Goal: Information Seeking & Learning: Learn about a topic

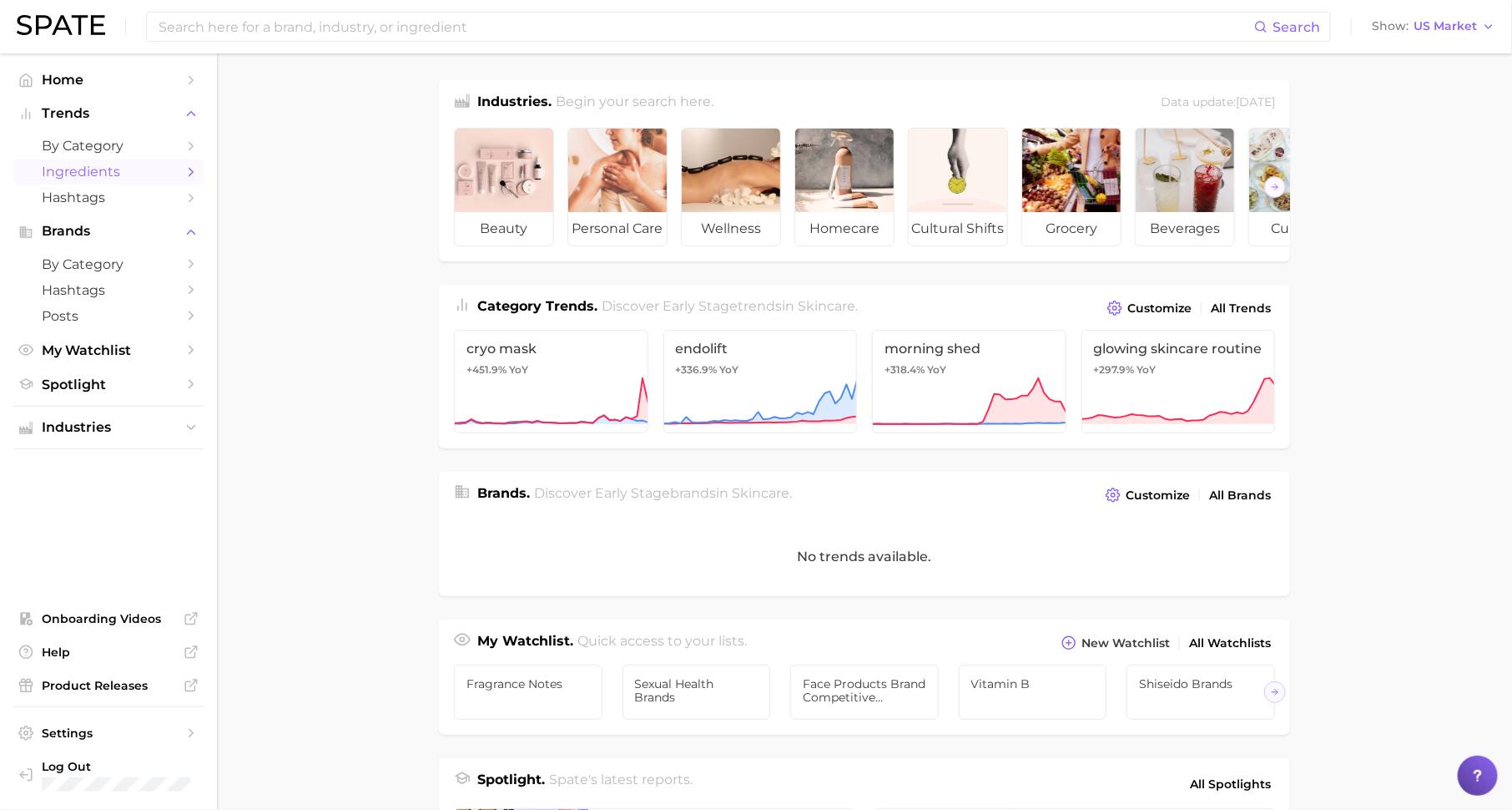
click at [117, 162] on link "Ingredients" at bounding box center [108, 171] width 191 height 26
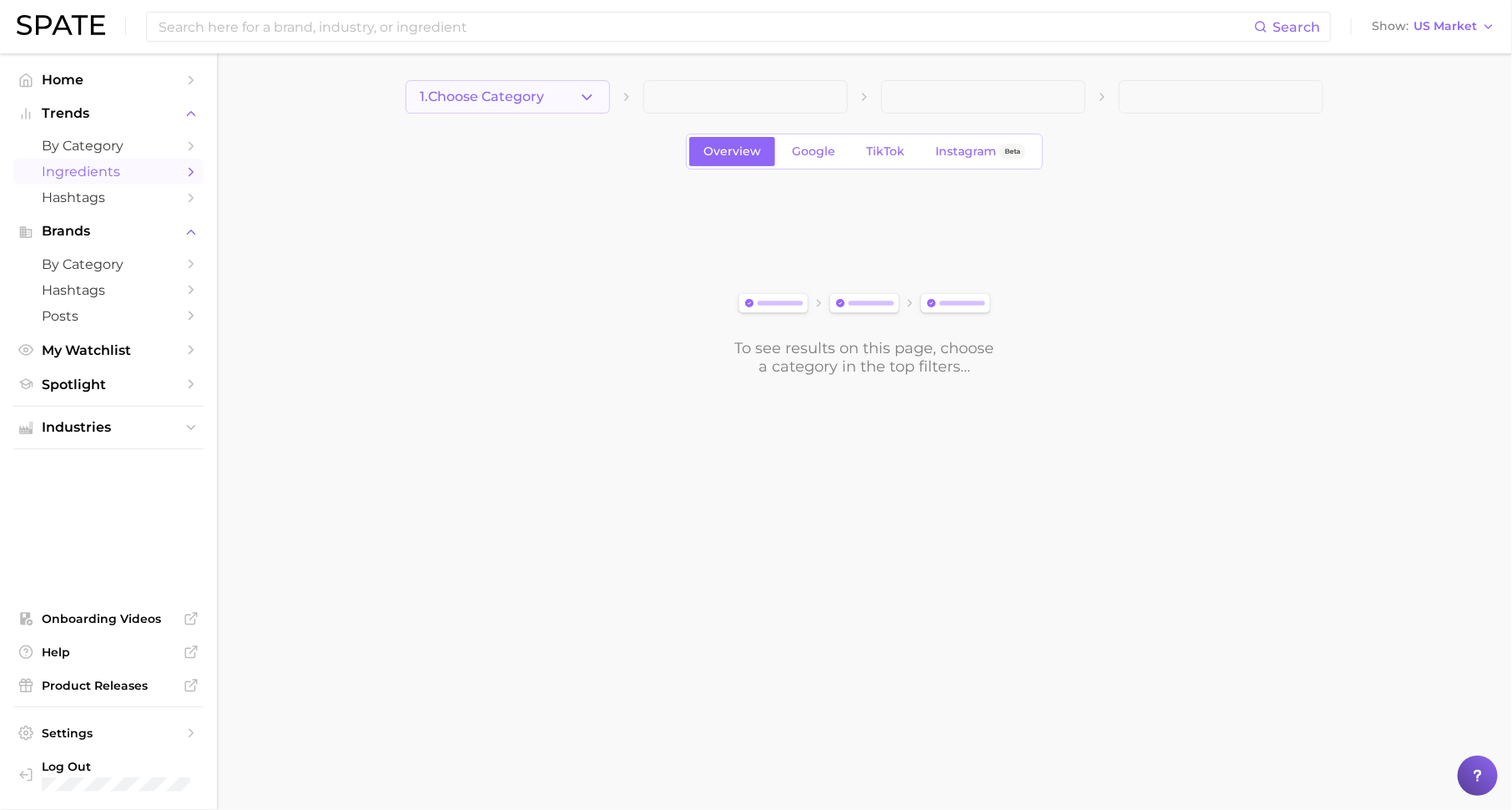
click at [512, 97] on span "1. Choose Category" at bounding box center [482, 97] width 125 height 15
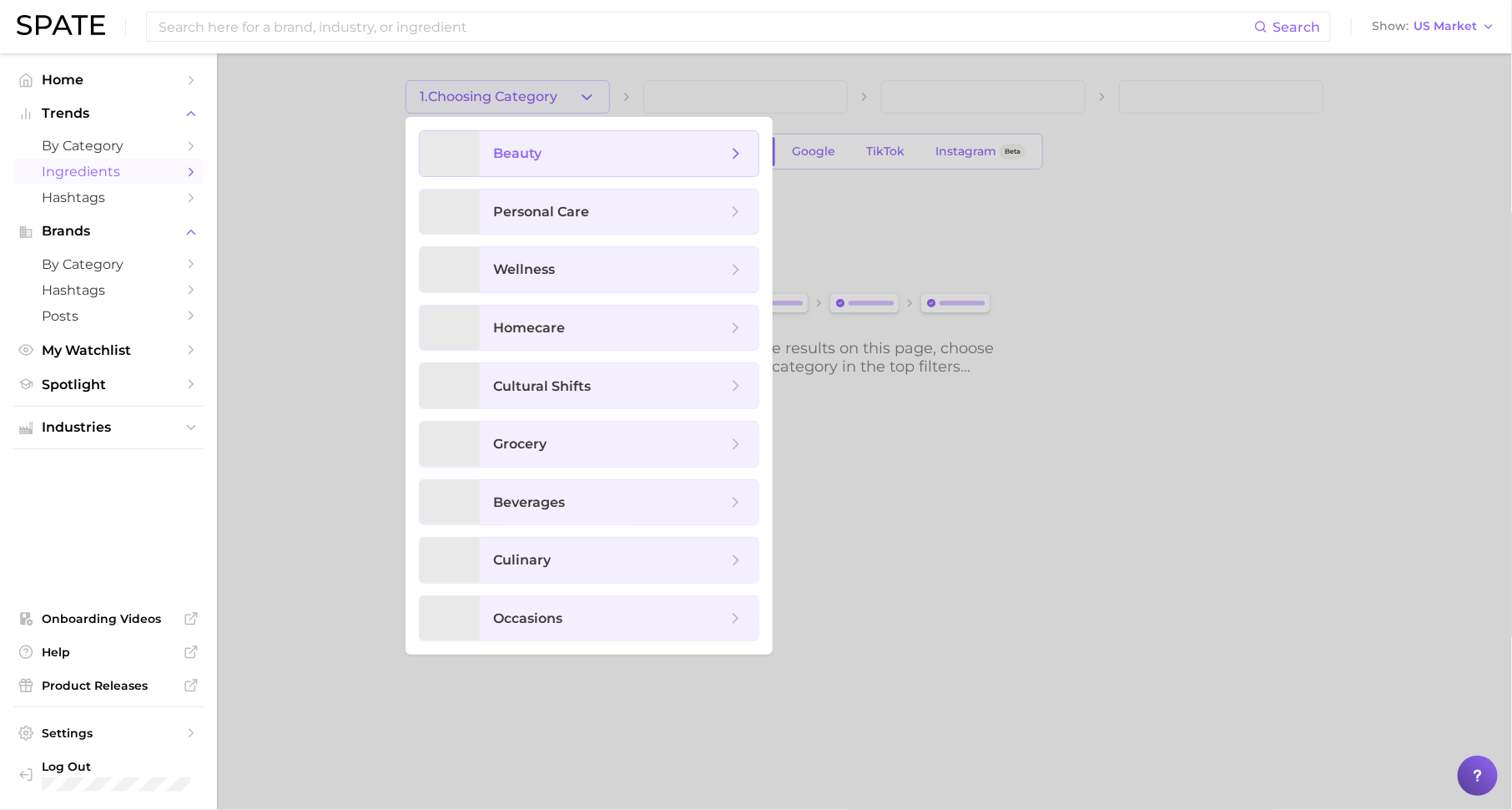
click at [529, 158] on span "beauty" at bounding box center [517, 153] width 48 height 16
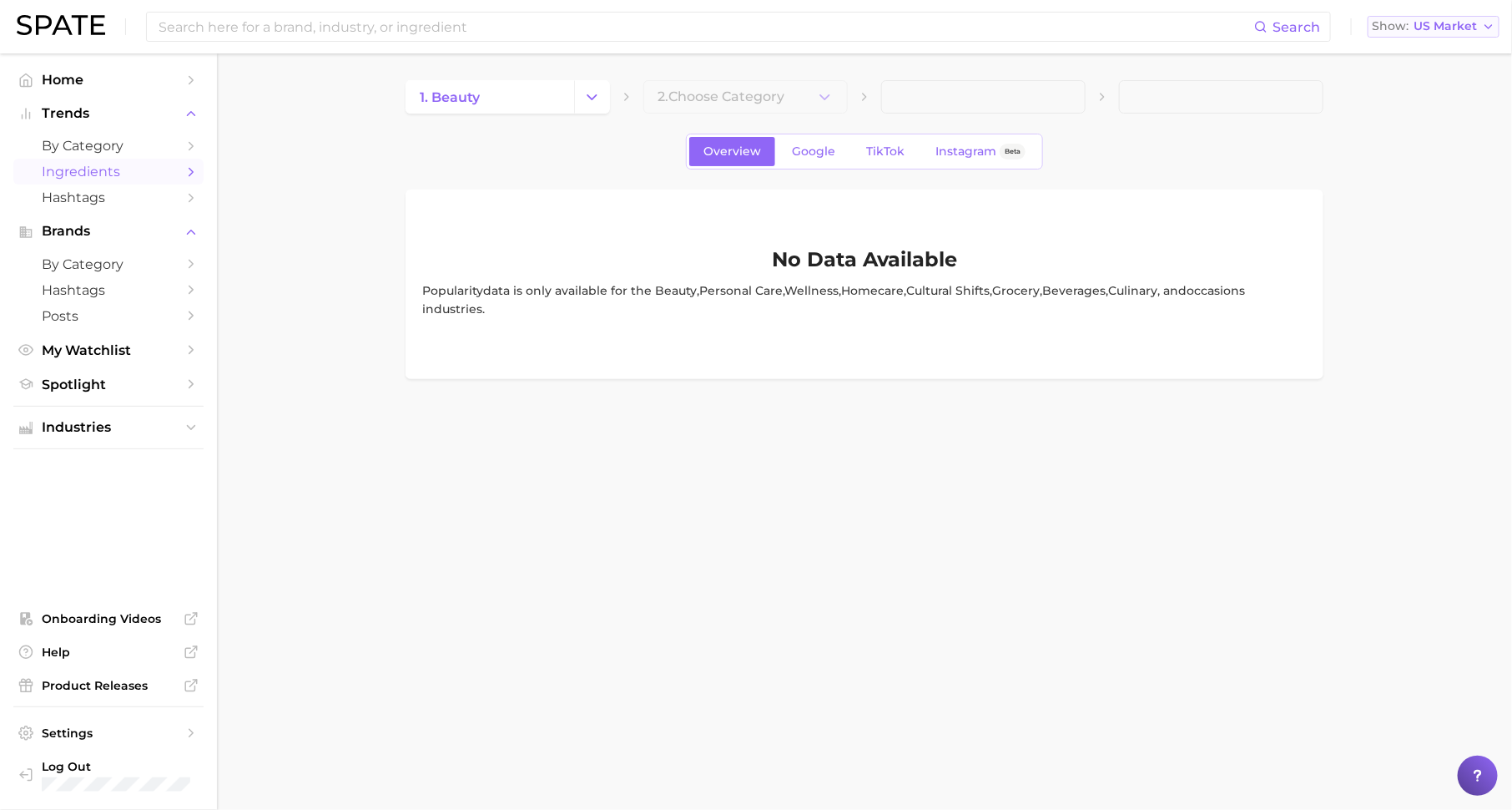
click at [1429, 25] on span "US Market" at bounding box center [1445, 26] width 64 height 9
click at [1405, 54] on span "United States" at bounding box center [1441, 53] width 130 height 14
click at [801, 137] on link "Google" at bounding box center [813, 152] width 72 height 29
click at [102, 142] on span "by Category" at bounding box center [108, 146] width 134 height 16
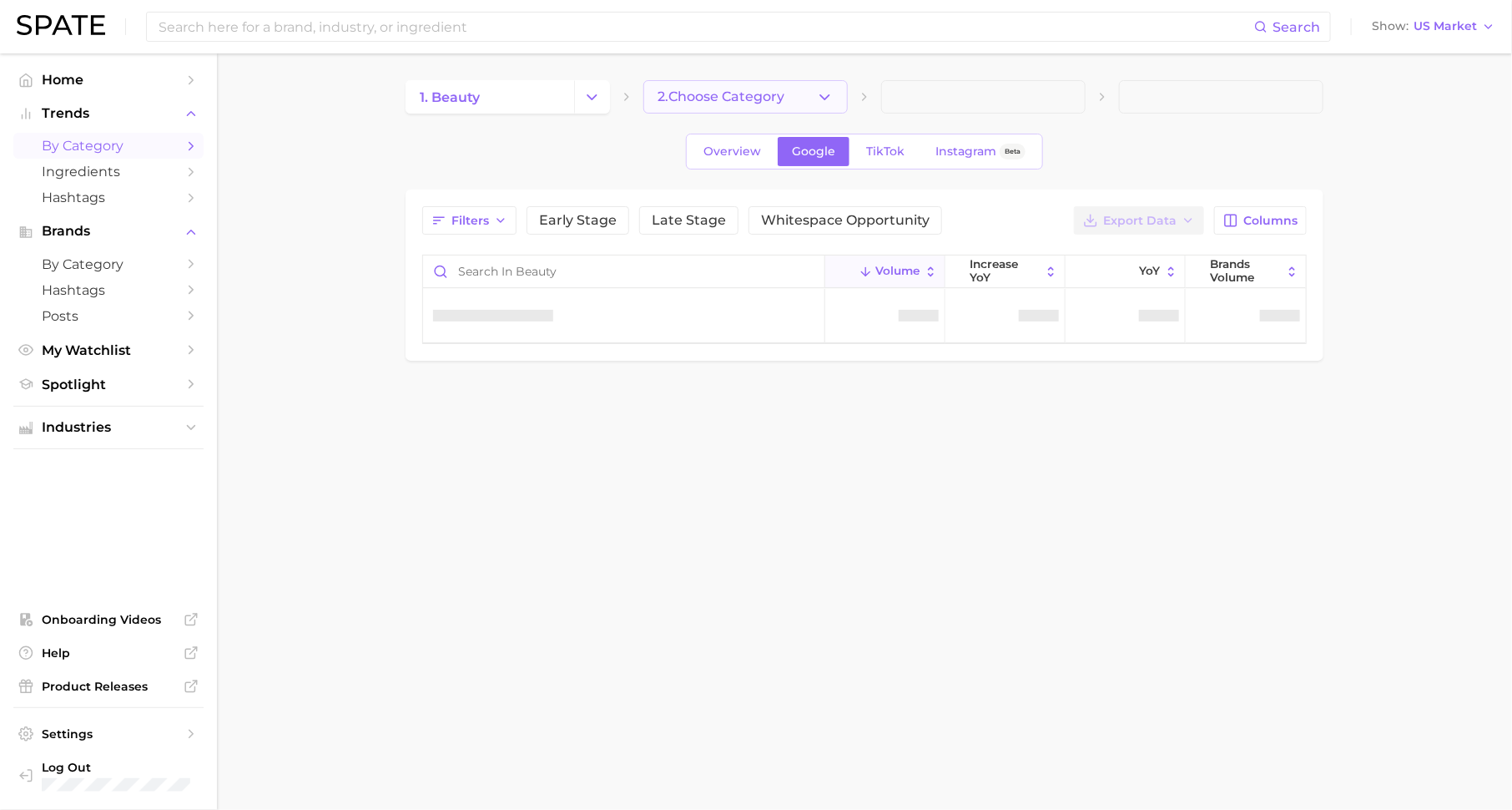
click at [697, 96] on span "2. Choose Category" at bounding box center [721, 97] width 127 height 15
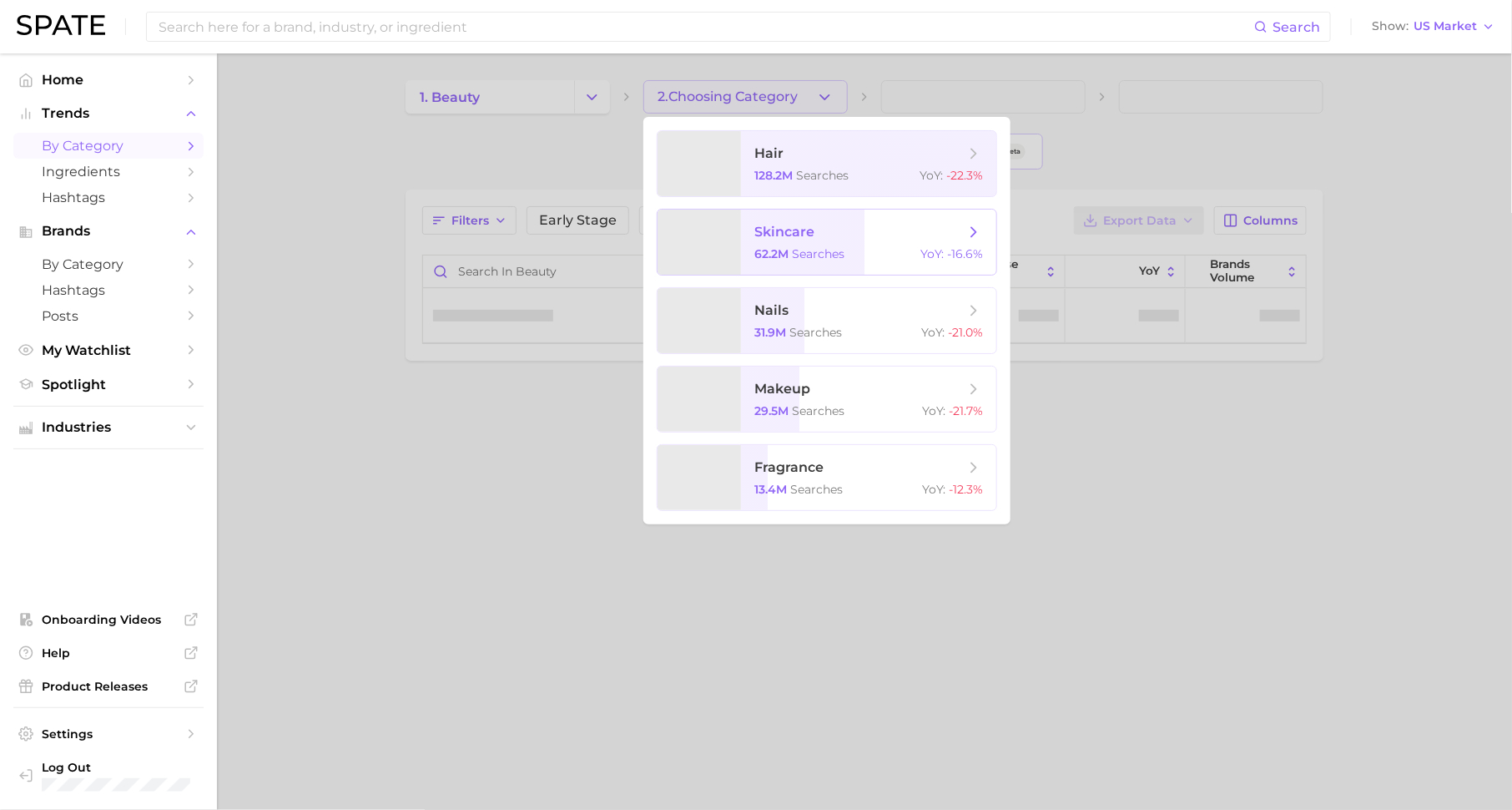
click at [809, 248] on span "searches" at bounding box center [818, 254] width 53 height 15
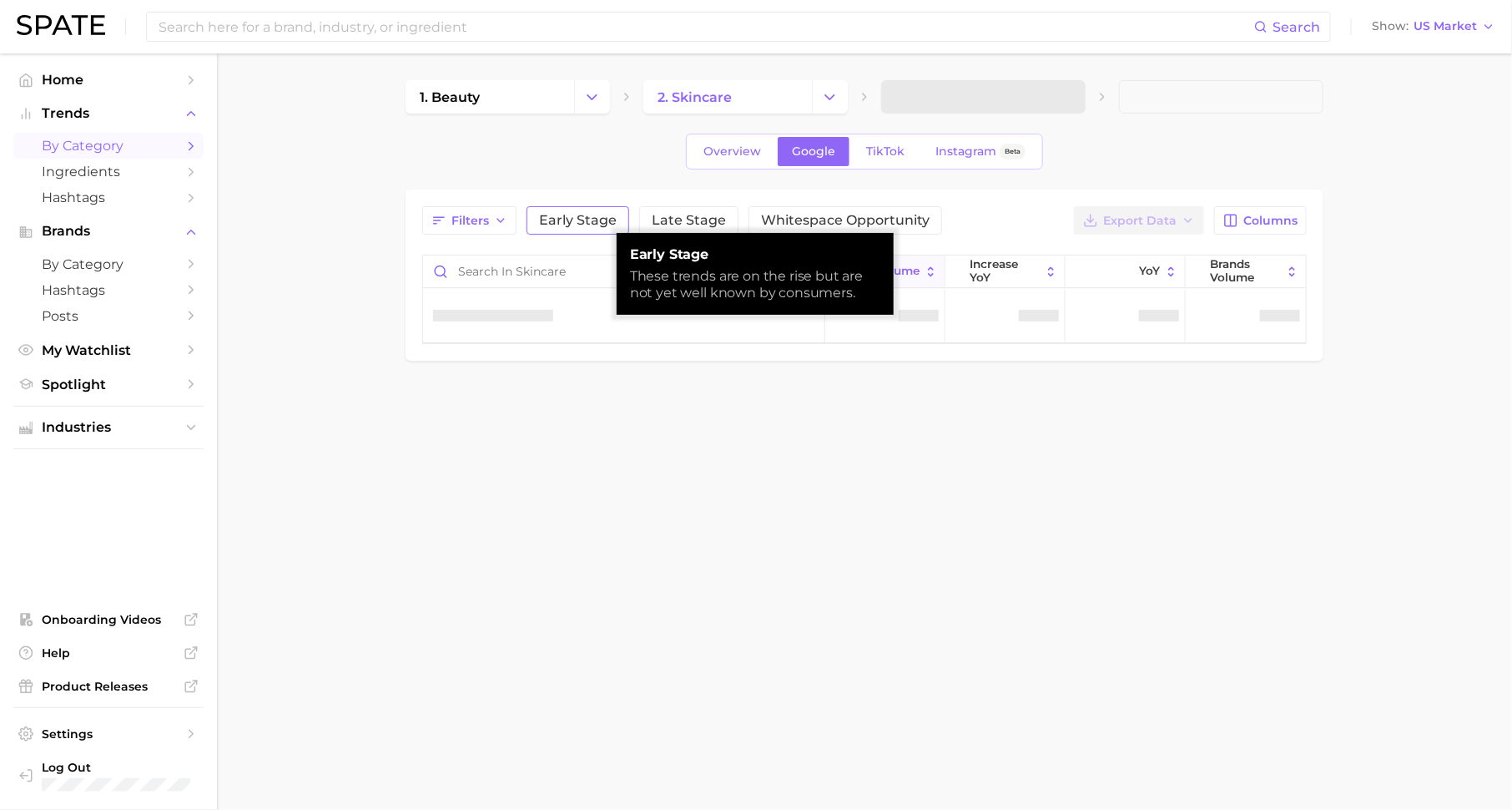
click at [590, 219] on span "Early Stage" at bounding box center [578, 220] width 78 height 14
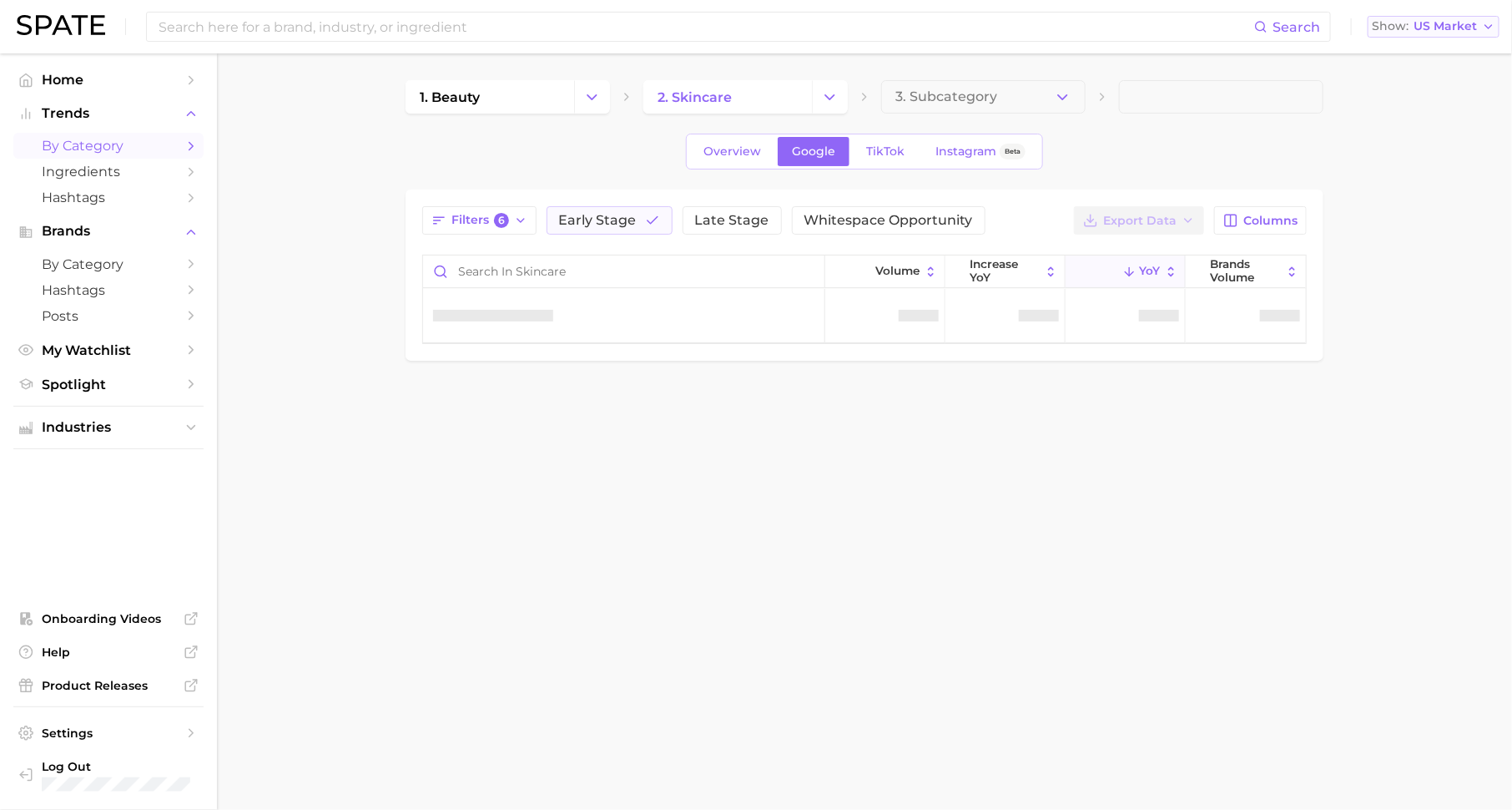
click at [1454, 31] on span "US Market" at bounding box center [1445, 26] width 64 height 9
click at [1104, 124] on div "1. beauty 2. skincare 3. Subcategory Overview Google TikTok Instagram Beta Filt…" at bounding box center [865, 220] width 918 height 280
click at [645, 214] on icon "button" at bounding box center [653, 220] width 15 height 15
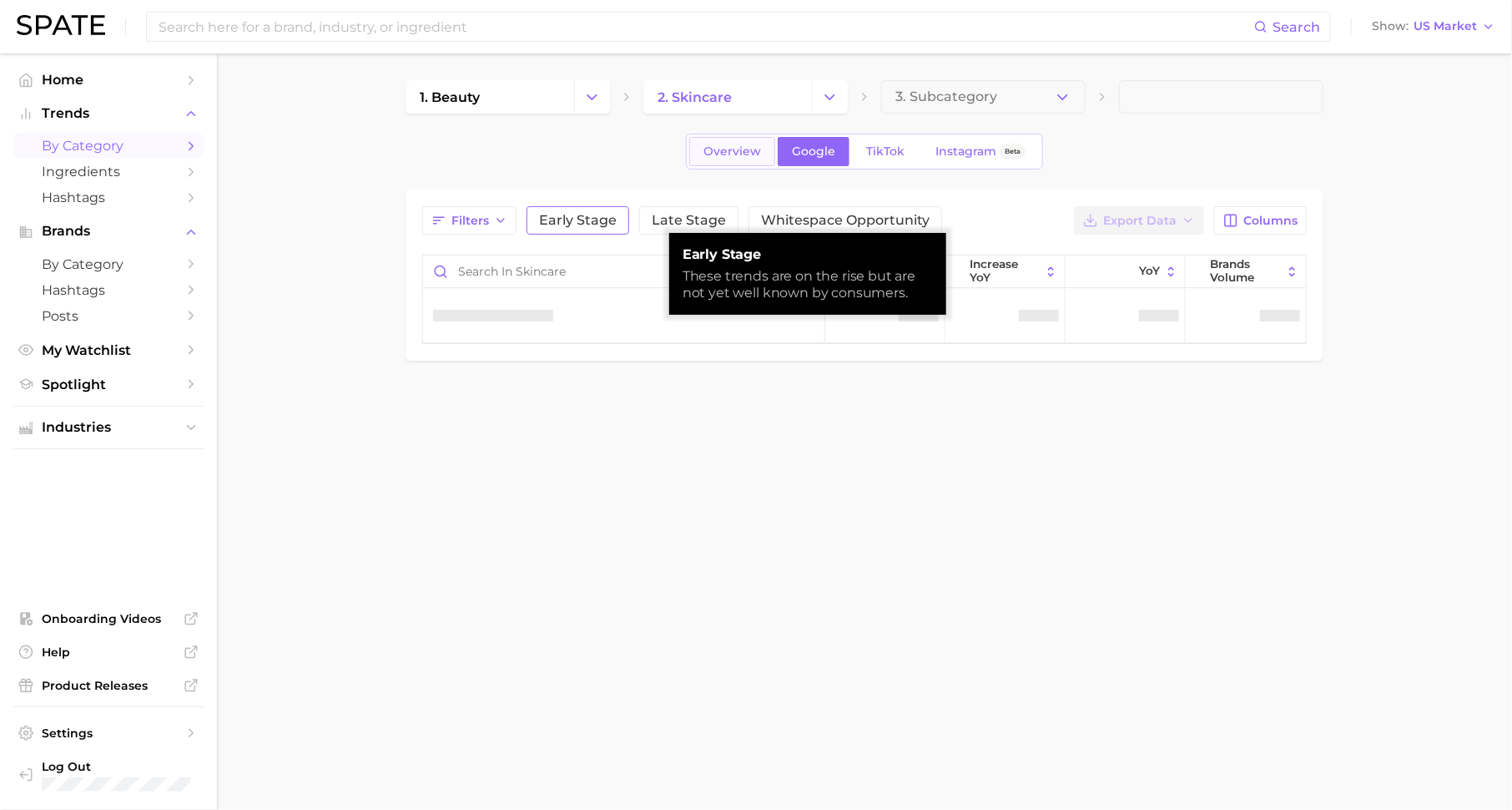
click at [721, 141] on link "Overview" at bounding box center [732, 152] width 86 height 29
